Goal: Information Seeking & Learning: Check status

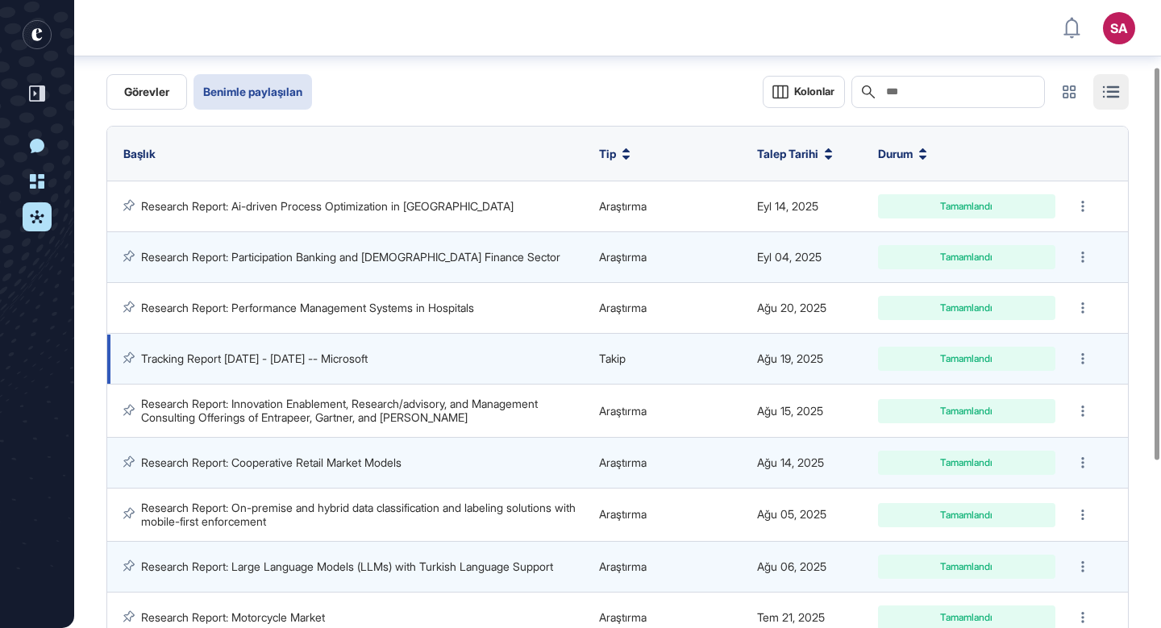
scroll to position [109, 0]
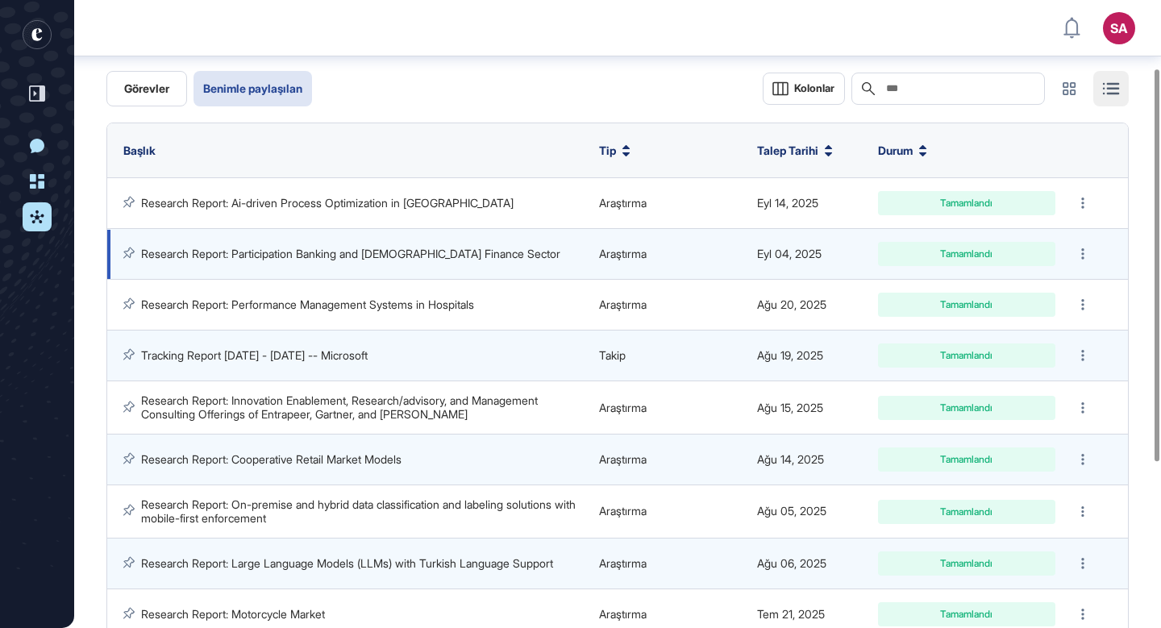
click at [413, 253] on link "Research Report: Participation Banking and [DEMOGRAPHIC_DATA] Finance Sector" at bounding box center [350, 254] width 419 height 14
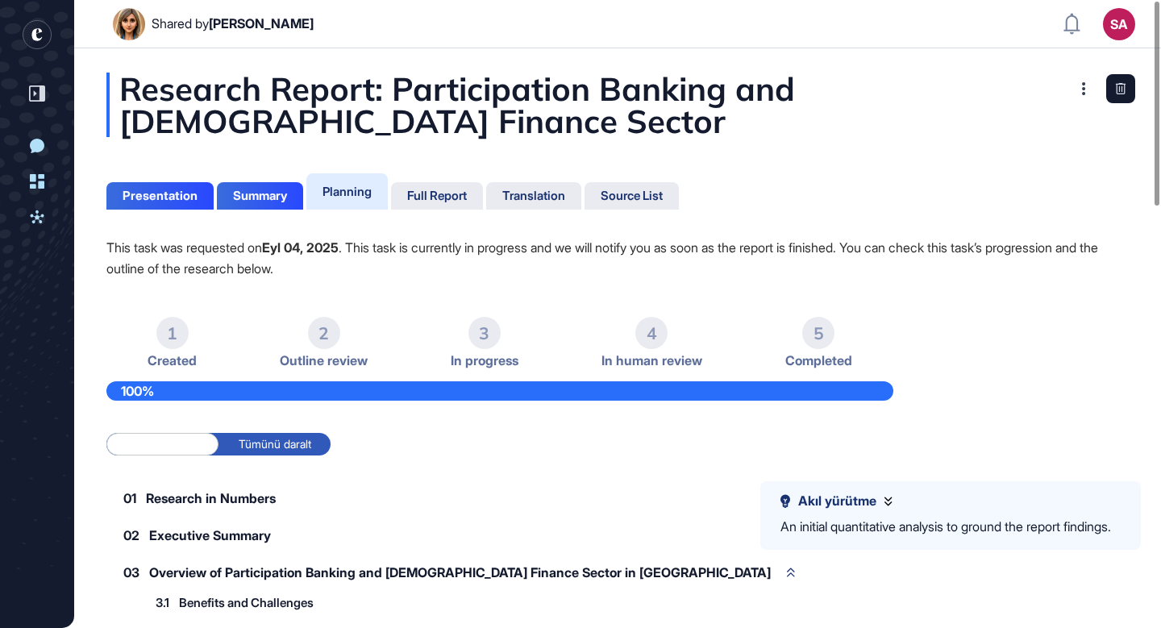
click at [41, 200] on div "Yeni Konuşma Panel Aktiviteler" at bounding box center [37, 359] width 34 height 456
click at [36, 218] on icon at bounding box center [37, 216] width 14 height 13
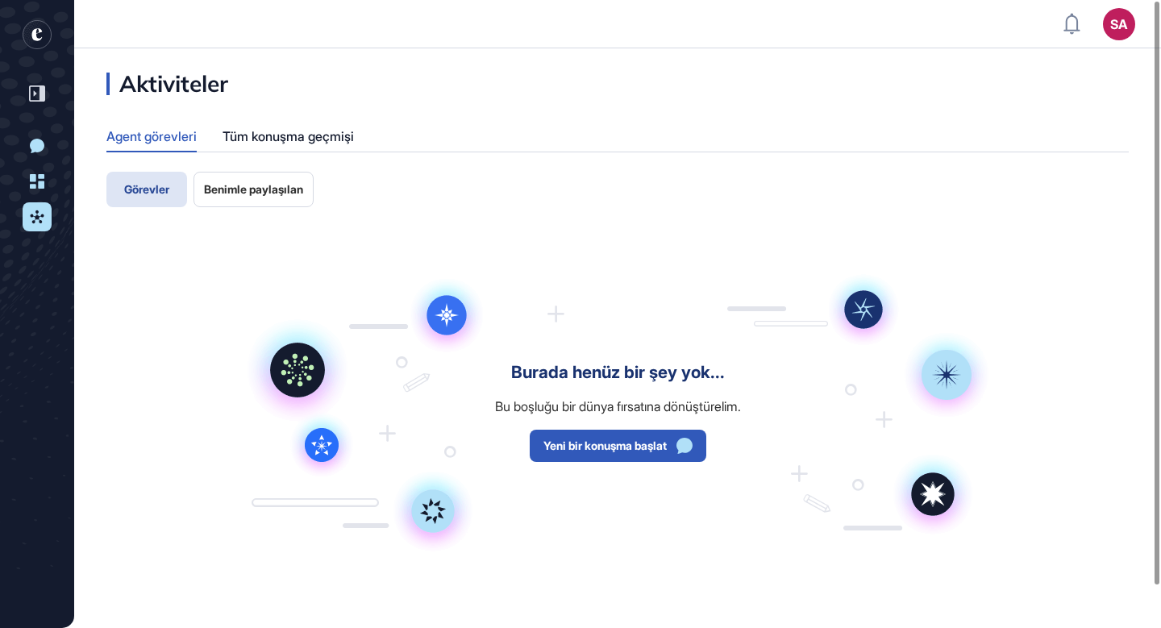
click at [258, 185] on span "Benimle paylaşılan" at bounding box center [253, 189] width 99 height 13
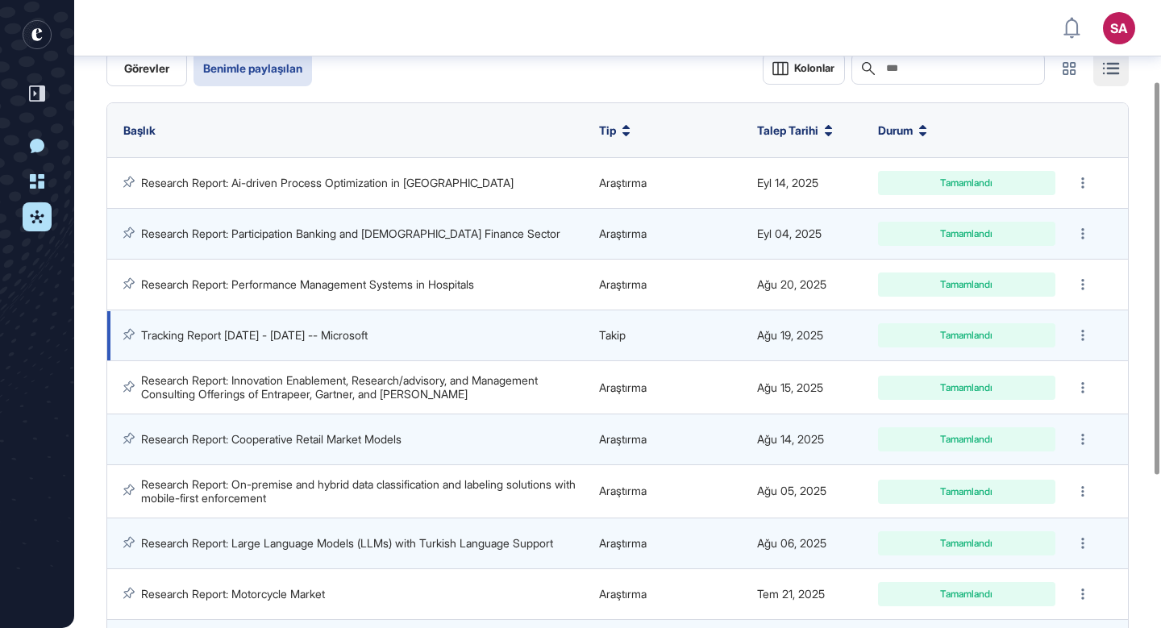
scroll to position [130, 0]
click at [368, 332] on link "Tracking Report [DATE] - [DATE] -- Microsoft" at bounding box center [254, 334] width 227 height 14
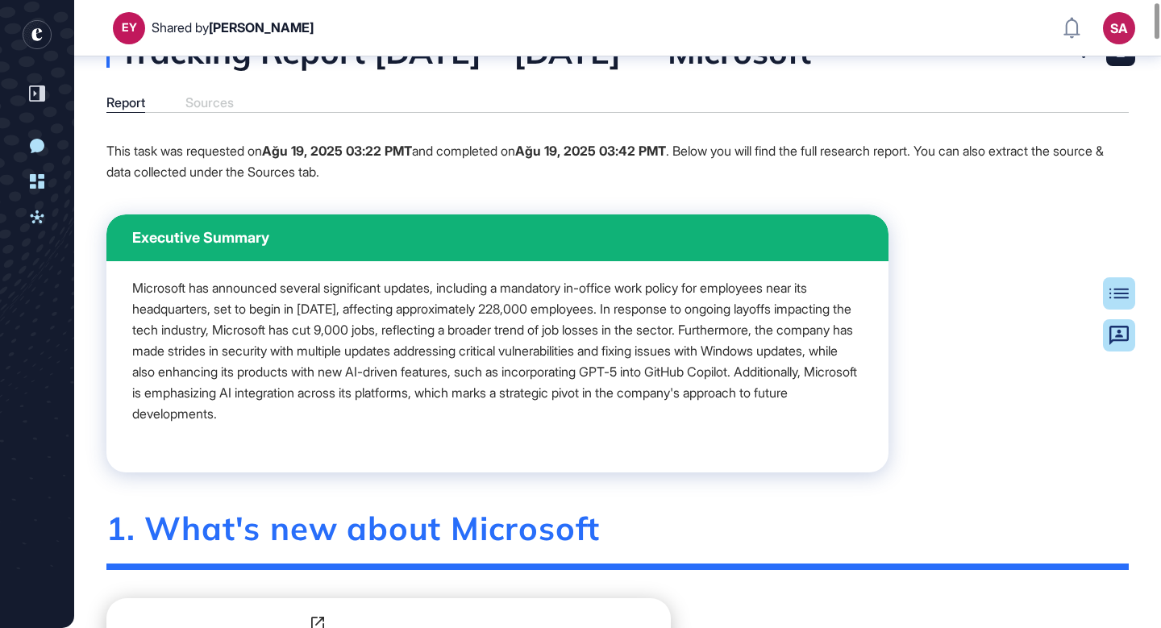
scroll to position [18, 0]
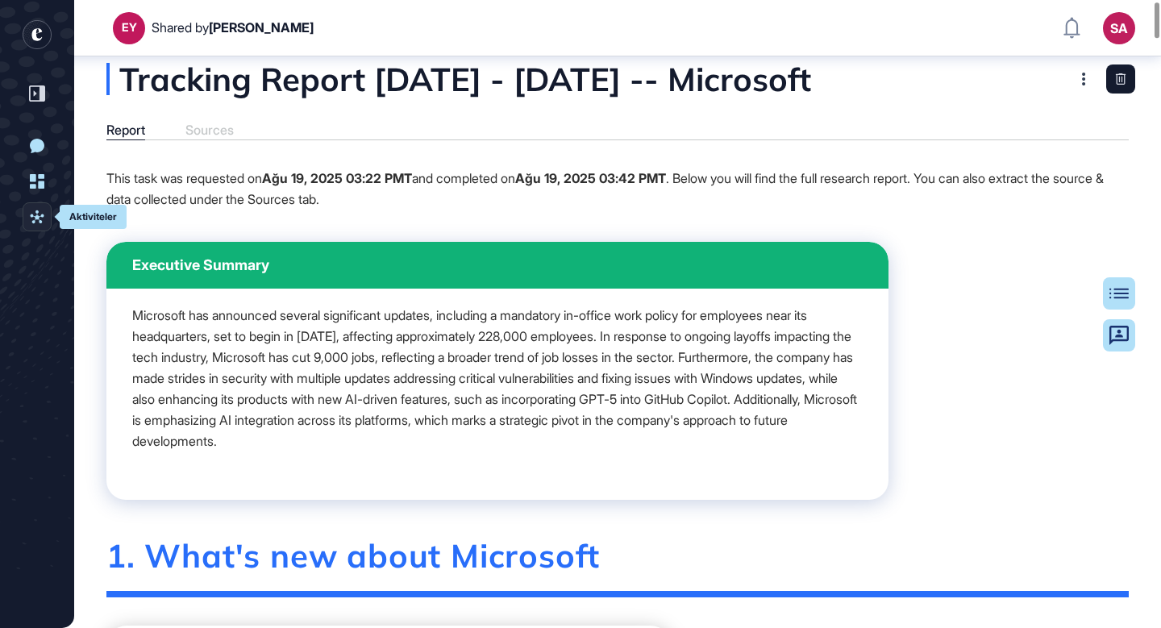
click at [35, 222] on icon at bounding box center [37, 217] width 15 height 15
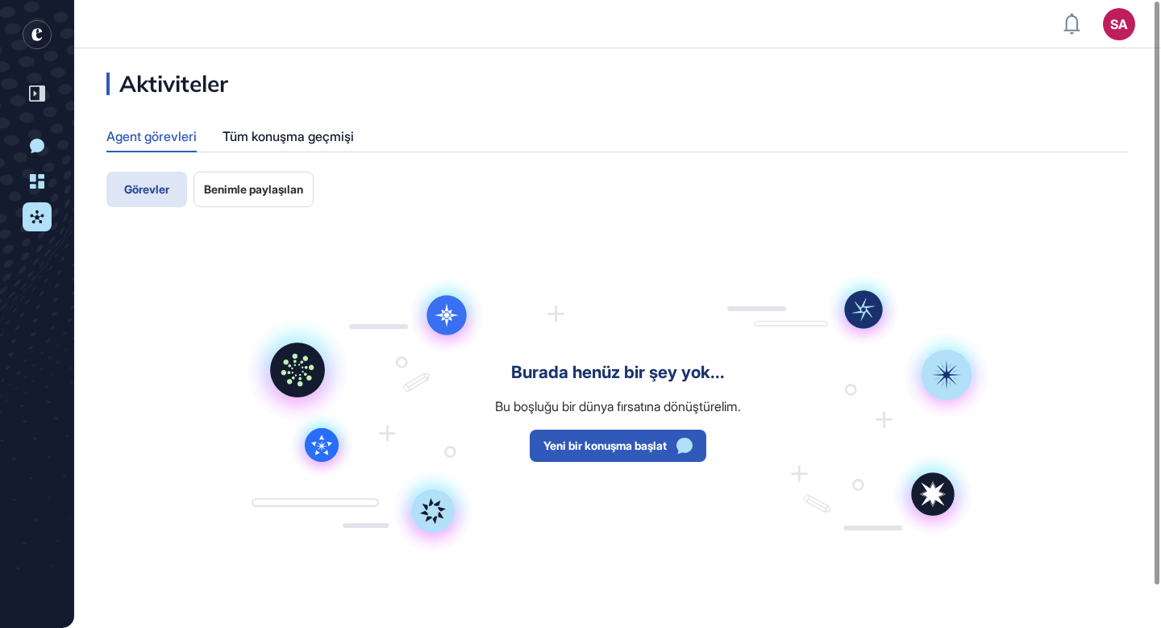
click at [232, 185] on span "Benimle paylaşılan" at bounding box center [253, 189] width 99 height 13
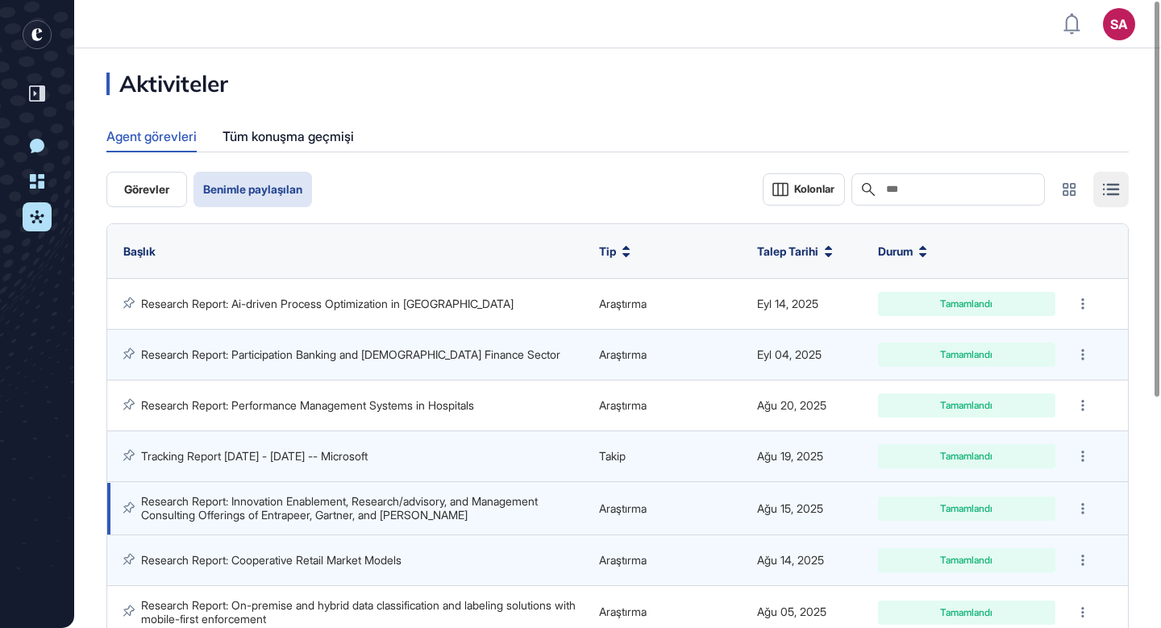
click at [370, 516] on link "Research Report: Innovation Enablement, Research/advisory, and Management Consu…" at bounding box center [341, 507] width 400 height 27
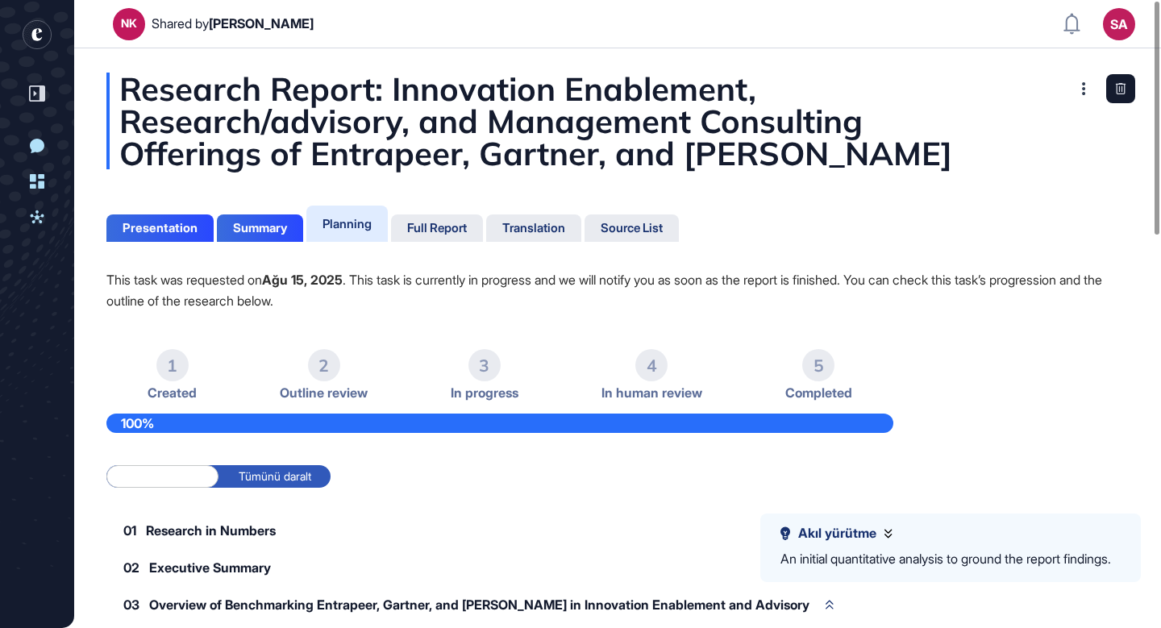
click at [886, 530] on icon at bounding box center [887, 534] width 7 height 10
